Goal: Transaction & Acquisition: Subscribe to service/newsletter

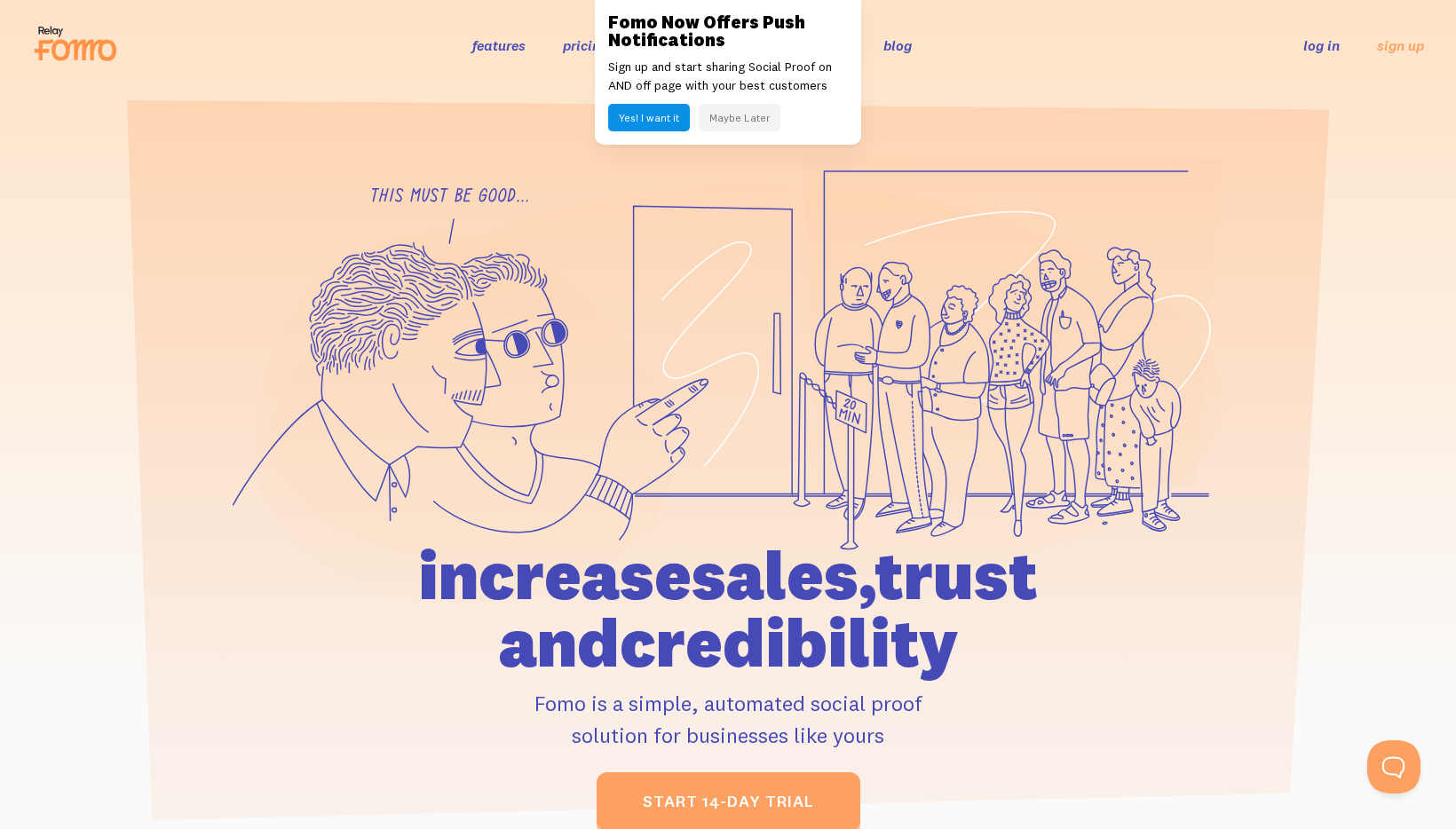
click at [590, 49] on link "pricing" at bounding box center [585, 45] width 45 height 17
click at [732, 110] on button "Maybe Later" at bounding box center [739, 117] width 82 height 28
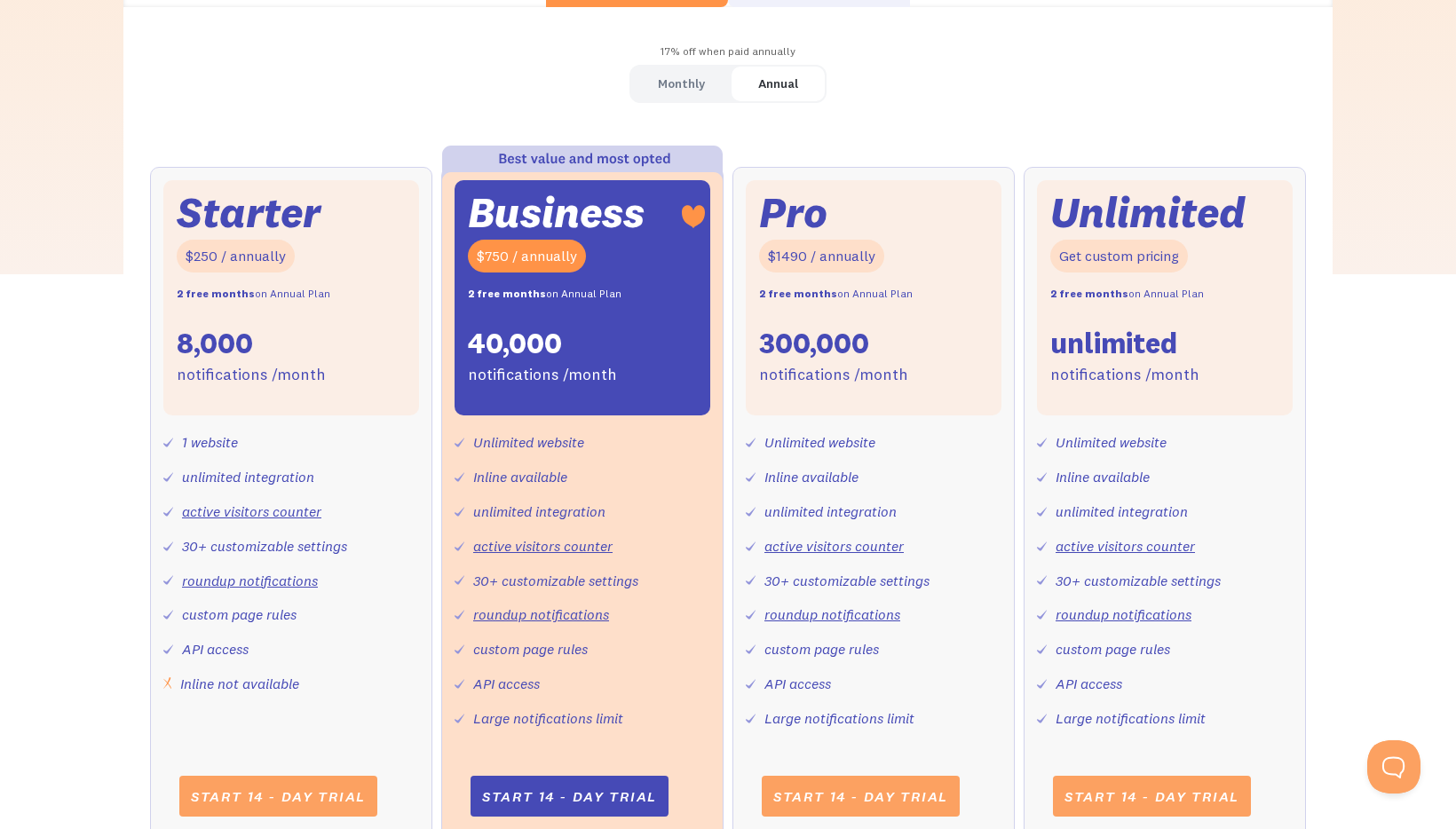
scroll to position [602, 0]
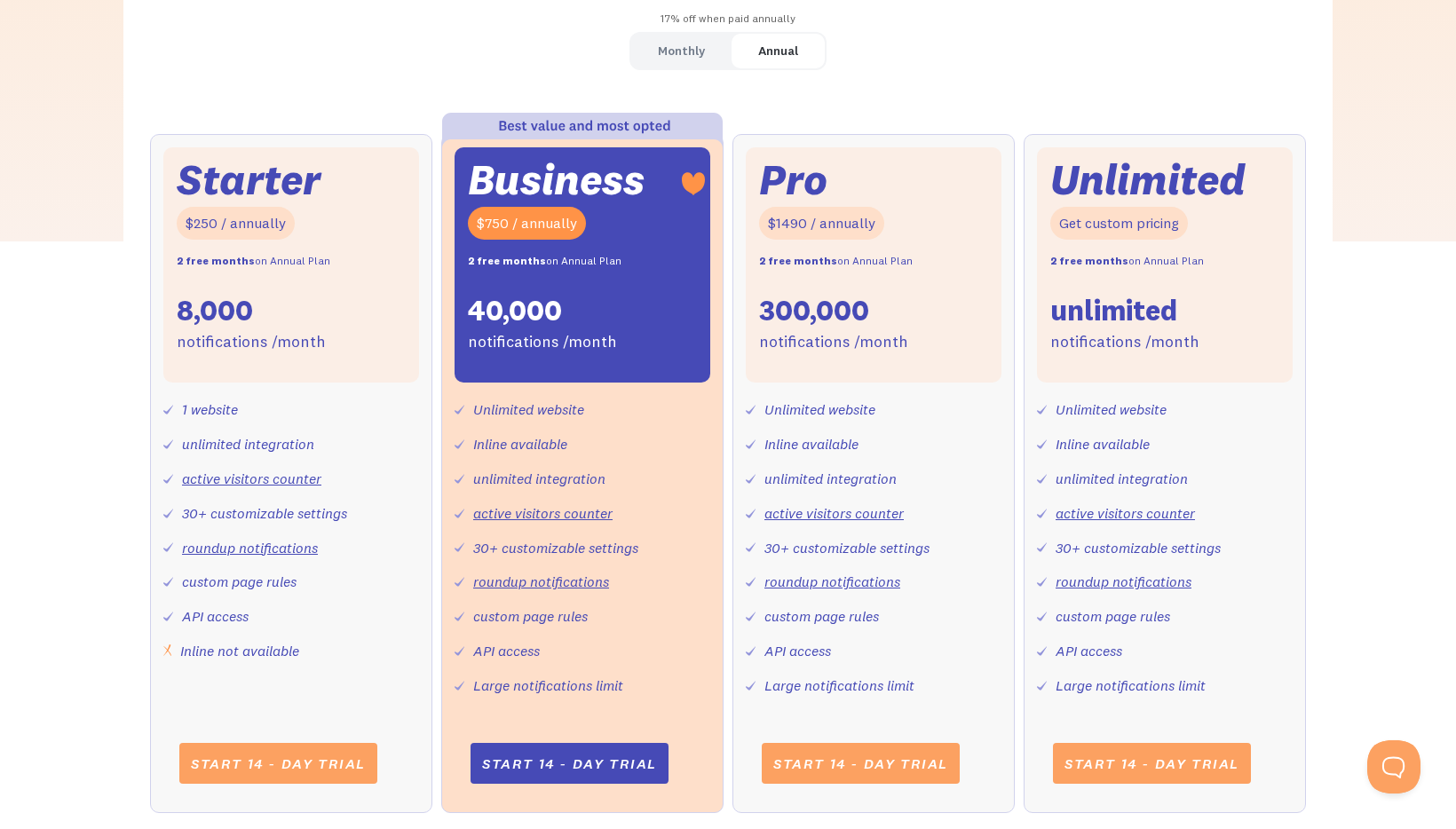
click at [675, 53] on div "Monthly" at bounding box center [681, 51] width 47 height 26
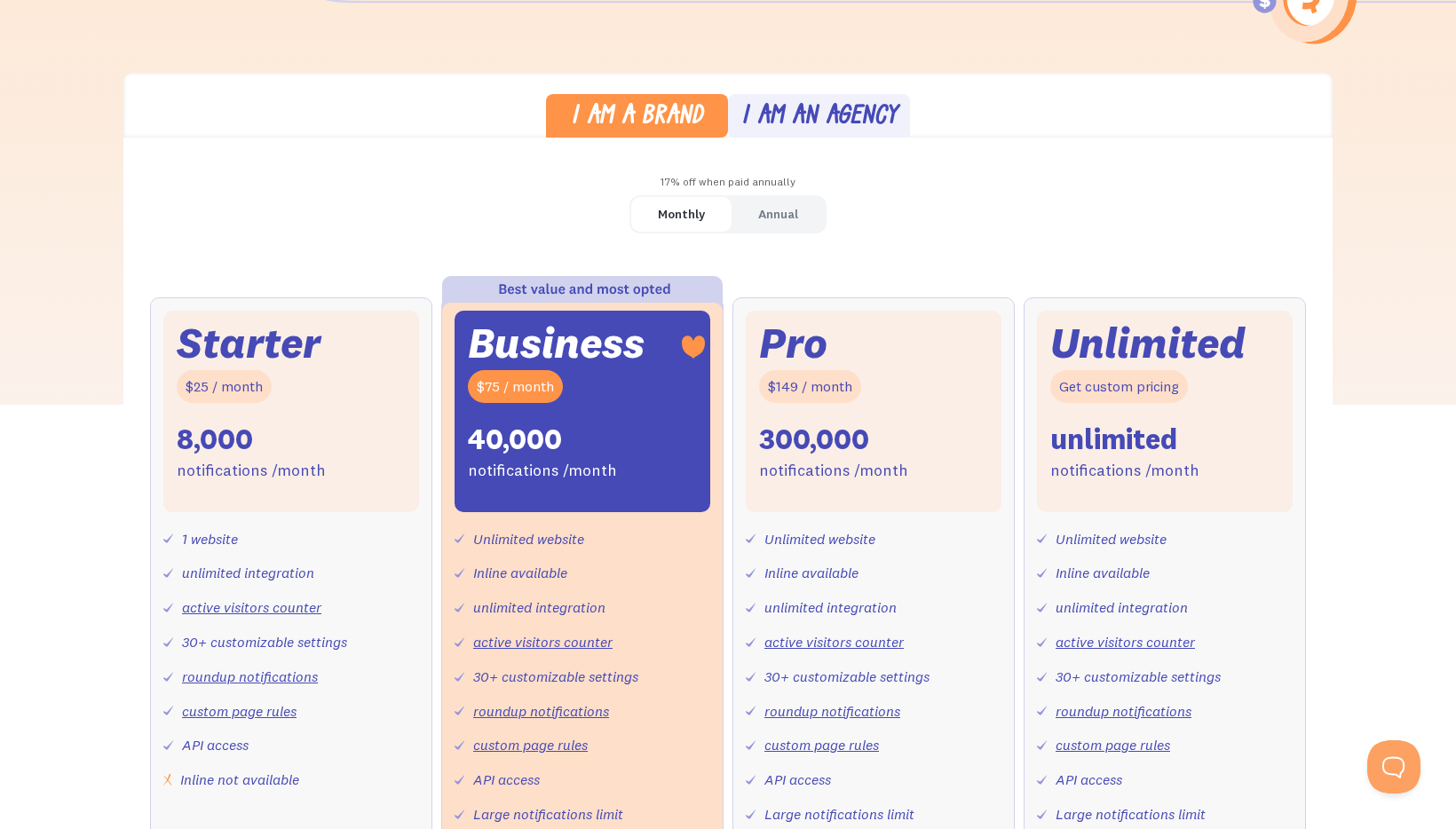
scroll to position [0, 0]
